Goal: Task Accomplishment & Management: Manage account settings

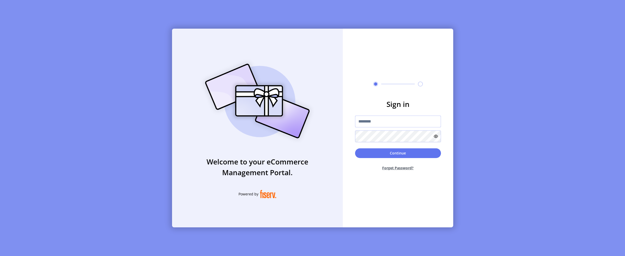
type input "**********"
click at [350, 239] on div "**********" at bounding box center [312, 128] width 625 height 256
click at [380, 158] on button "Continue" at bounding box center [398, 153] width 86 height 10
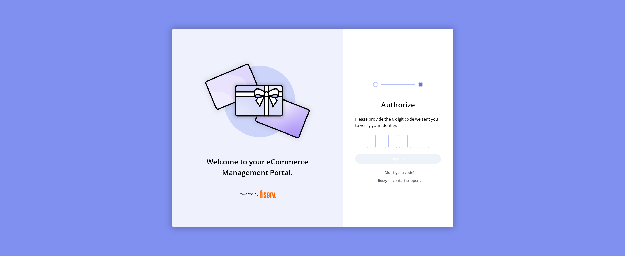
click at [275, 247] on div "Welcome to your eCommerce Management Portal. Powered by Authorize Please provid…" at bounding box center [312, 128] width 625 height 256
click at [371, 140] on input "text" at bounding box center [371, 141] width 9 height 13
click at [424, 247] on div "Welcome to your eCommerce Management Portal. Powered by Authorize Please provid…" at bounding box center [312, 128] width 625 height 256
click at [369, 140] on input "text" at bounding box center [371, 141] width 9 height 13
click at [382, 154] on button "Sign in" at bounding box center [398, 159] width 86 height 10
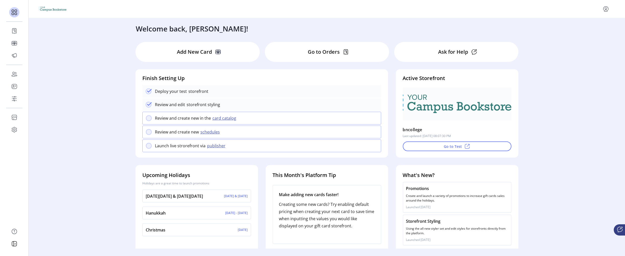
click at [69, 132] on div "Welcome back, [PERSON_NAME]! Add New Card Go to Orders Ask for Help Finish Sett…" at bounding box center [327, 133] width 597 height 230
drag, startPoint x: 85, startPoint y: 48, endPoint x: 156, endPoint y: 17, distance: 77.7
click at [85, 48] on div "Welcome back, [PERSON_NAME]! Add New Card Go to Orders Ask for Help Finish Sett…" at bounding box center [327, 133] width 597 height 230
